Goal: Information Seeking & Learning: Learn about a topic

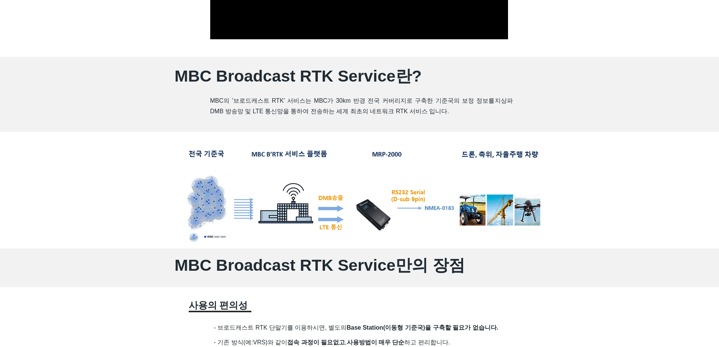
scroll to position [340, 0]
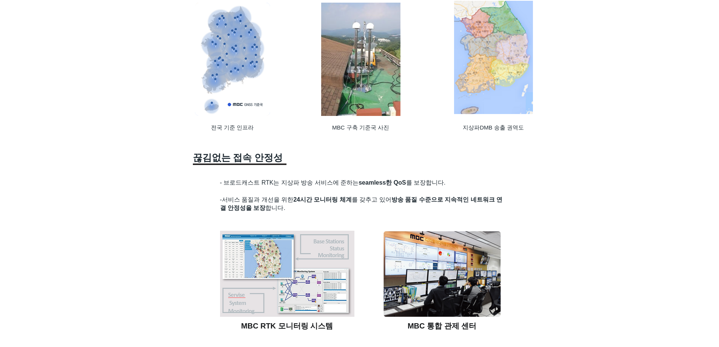
scroll to position [816, 0]
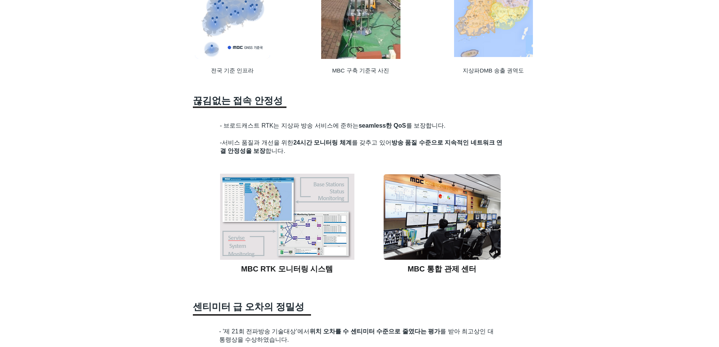
click at [604, 180] on div at bounding box center [359, 292] width 719 height 1284
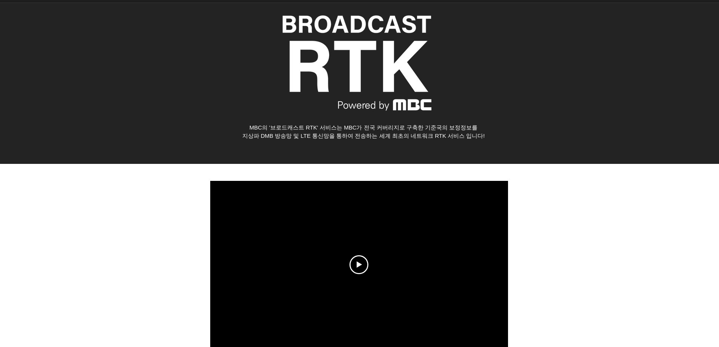
scroll to position [0, 0]
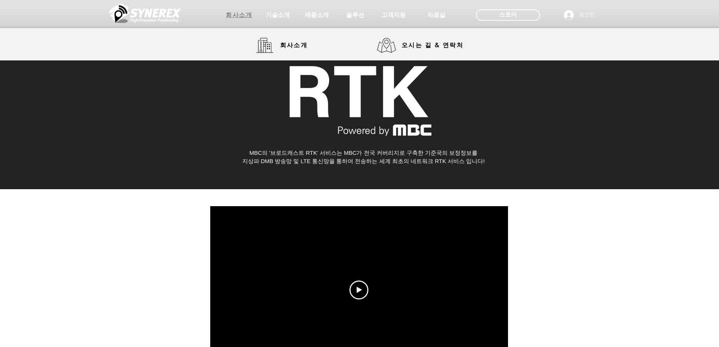
click at [249, 17] on span "회사소개" at bounding box center [239, 15] width 26 height 8
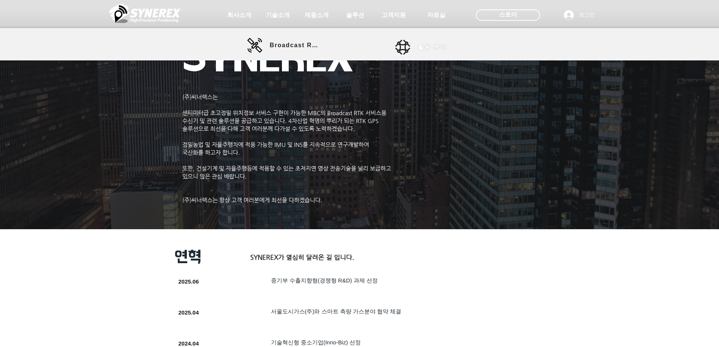
click at [438, 48] on span "활용 분야" at bounding box center [432, 47] width 29 height 8
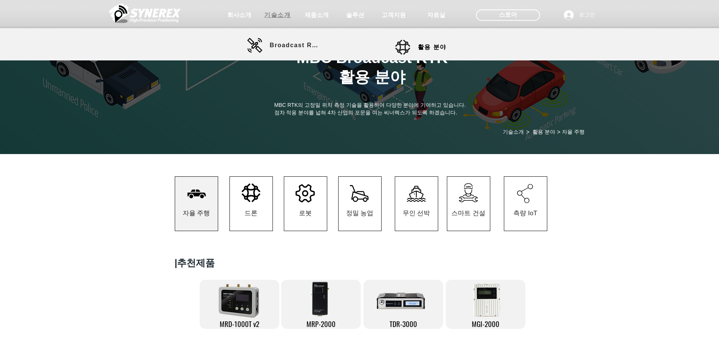
click at [275, 14] on span "기술소개" at bounding box center [277, 15] width 26 height 8
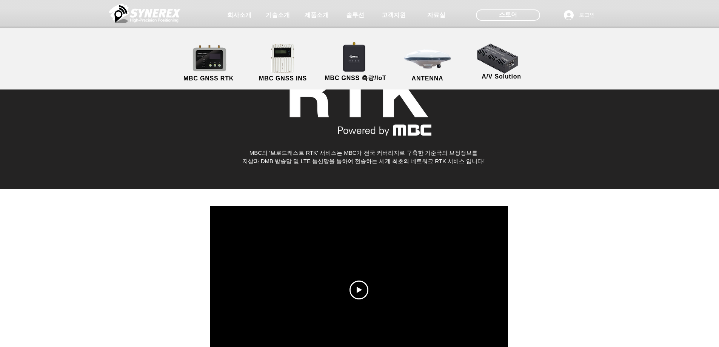
click at [652, 205] on div at bounding box center [359, 290] width 719 height 202
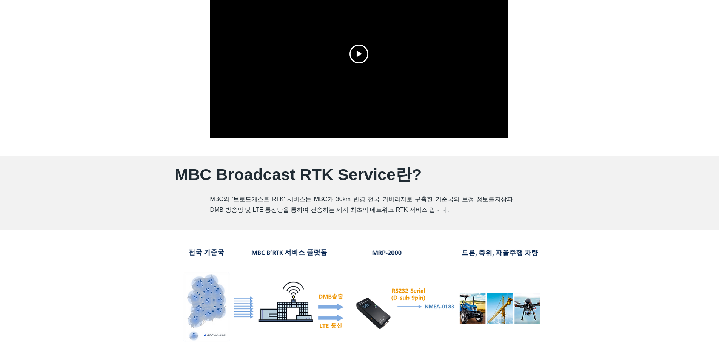
scroll to position [302, 0]
